Goal: Navigation & Orientation: Find specific page/section

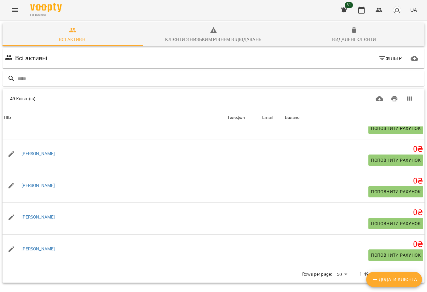
scroll to position [1482, 0]
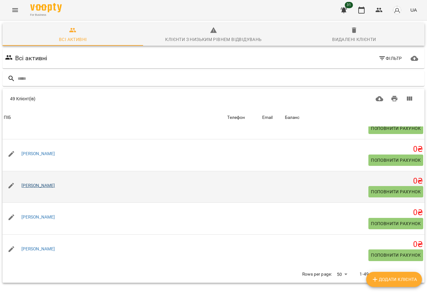
click at [38, 185] on link "[PERSON_NAME]" at bounding box center [38, 185] width 34 height 5
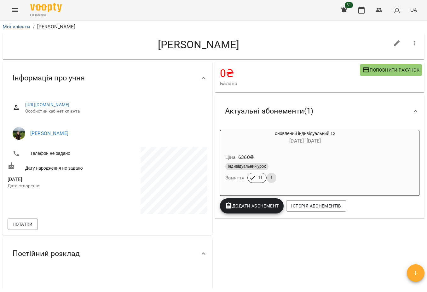
click at [17, 25] on link "Мої клієнти" at bounding box center [17, 27] width 28 height 6
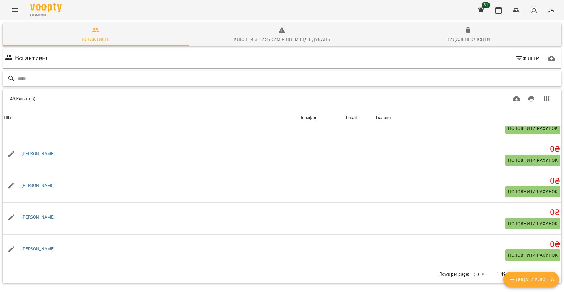
scroll to position [1482, 0]
click at [21, 12] on button "Menu" at bounding box center [15, 10] width 15 height 15
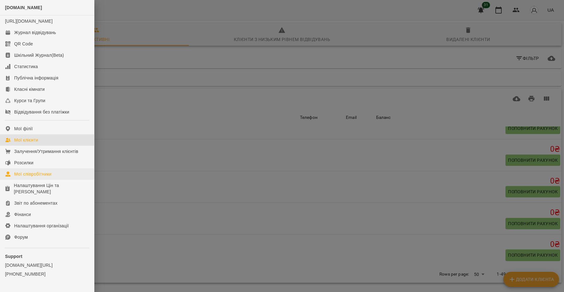
click at [52, 177] on div "Мої співробітники" at bounding box center [32, 174] width 37 height 6
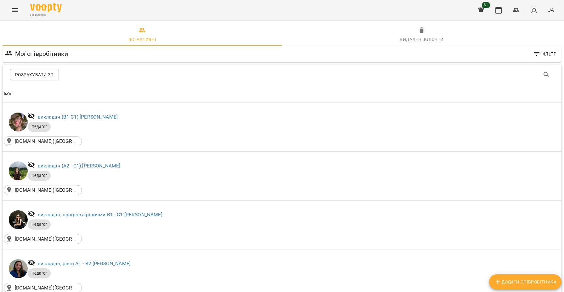
click at [14, 7] on icon "Menu" at bounding box center [15, 10] width 8 height 8
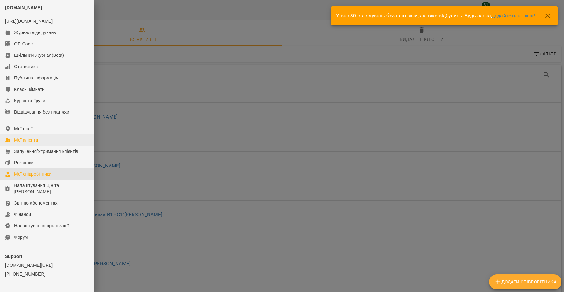
click at [40, 142] on link "Мої клієнти" at bounding box center [47, 139] width 94 height 11
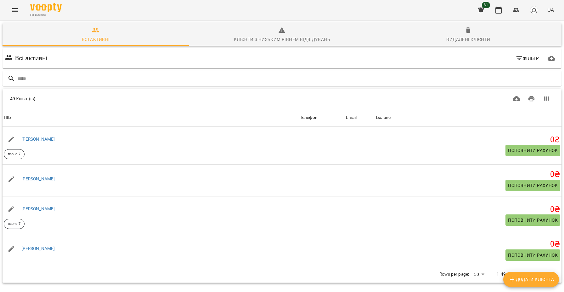
click at [15, 13] on icon "Menu" at bounding box center [15, 10] width 8 height 8
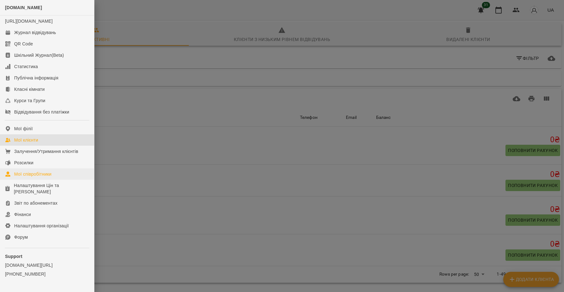
click at [45, 176] on link "Мої співробітники" at bounding box center [47, 173] width 94 height 11
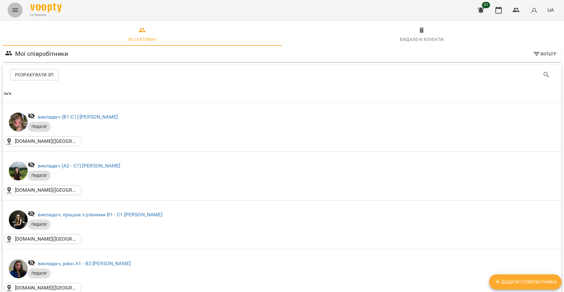
click at [14, 8] on icon "Menu" at bounding box center [15, 10] width 8 height 8
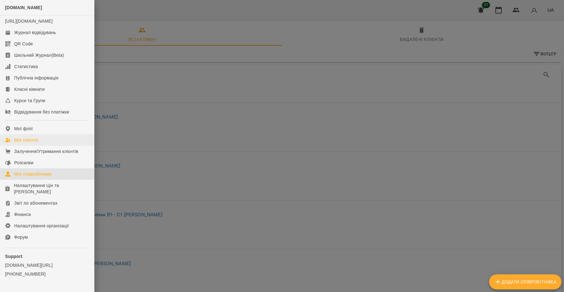
click at [40, 143] on link "Мої клієнти" at bounding box center [47, 139] width 94 height 11
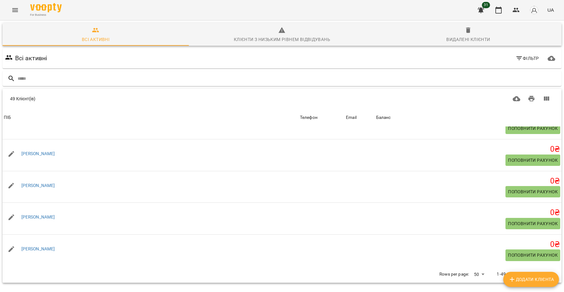
scroll to position [1482, 0]
